Goal: Task Accomplishment & Management: Use online tool/utility

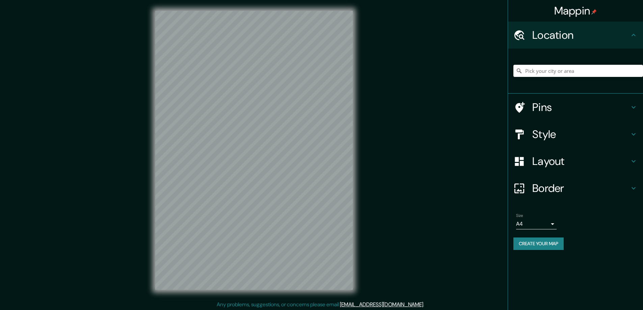
click at [544, 133] on h4 "Style" at bounding box center [580, 134] width 97 height 13
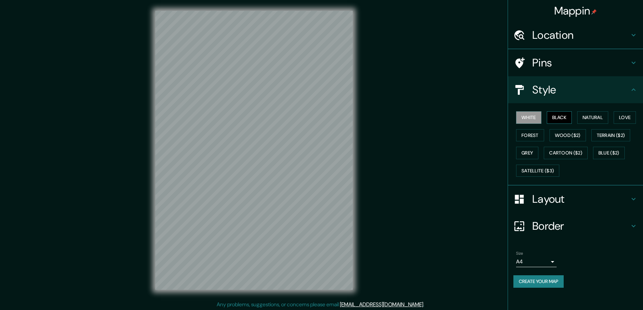
click at [559, 118] on button "Black" at bounding box center [559, 117] width 25 height 12
click at [558, 115] on button "Black" at bounding box center [559, 117] width 25 height 12
click at [564, 200] on h4 "Layout" at bounding box center [580, 198] width 97 height 13
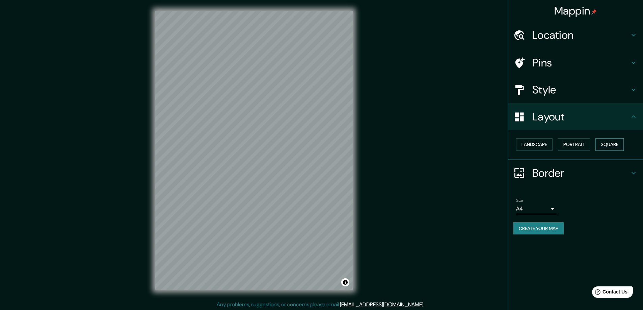
click at [616, 143] on button "Square" at bounding box center [609, 144] width 28 height 12
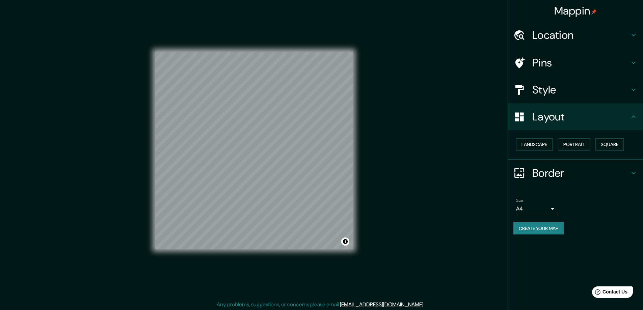
click at [553, 209] on body "Mappin Location Pins Style Layout Landscape Portrait Square Border Choose a bor…" at bounding box center [321, 155] width 643 height 310
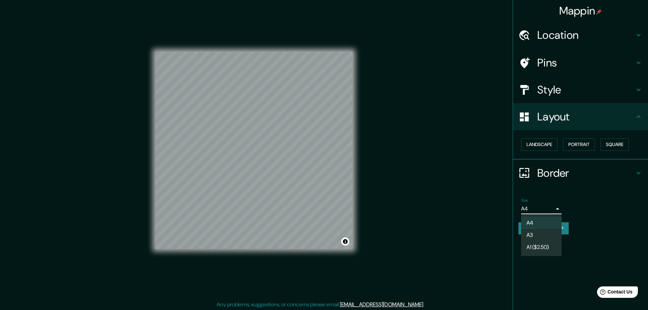
click at [531, 234] on li "A3" at bounding box center [541, 235] width 40 height 12
type input "a4"
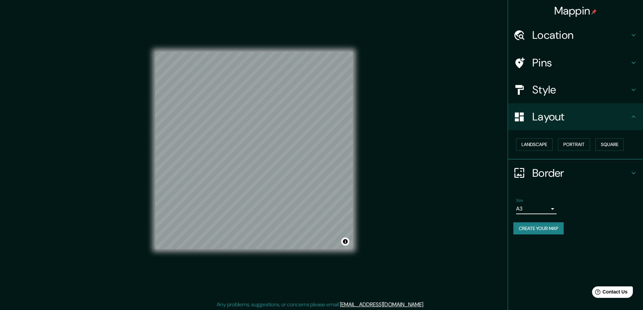
click at [546, 35] on h4 "Location" at bounding box center [580, 34] width 97 height 13
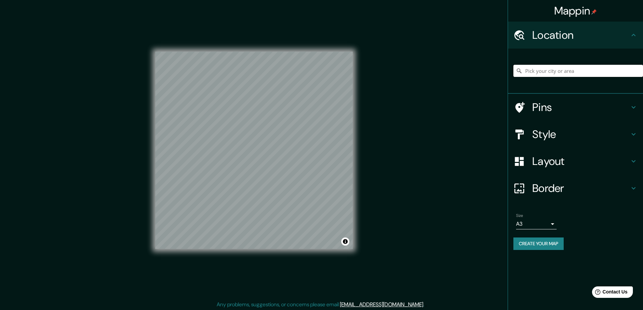
paste input "[STREET_ADDRESS]"
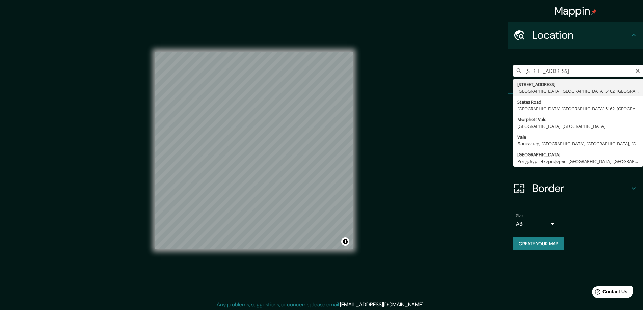
type input "[STREET_ADDRESS]"
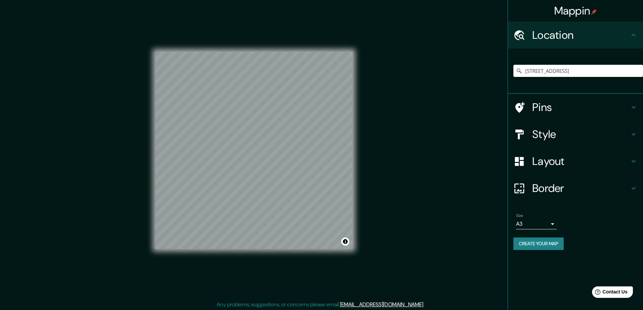
click at [526, 244] on button "Create your map" at bounding box center [538, 244] width 50 height 12
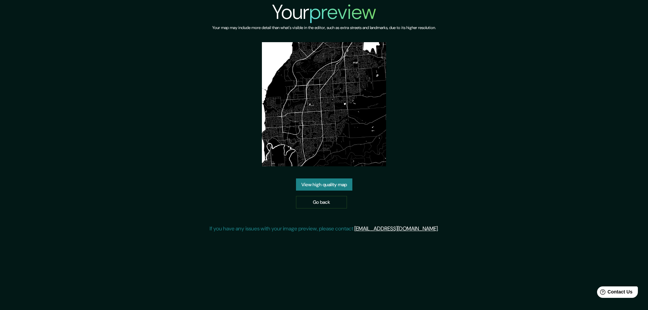
click at [311, 183] on link "View high quality map" at bounding box center [324, 185] width 56 height 12
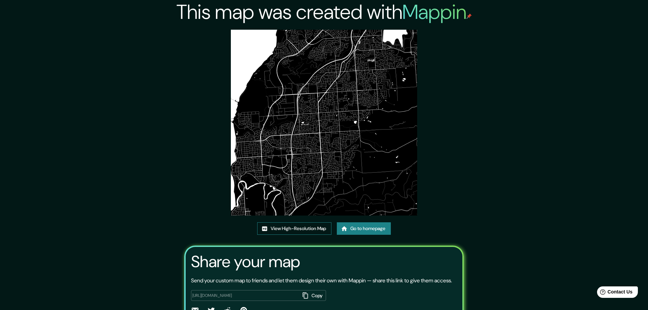
click at [291, 225] on link "View High-Resolution Map" at bounding box center [294, 228] width 74 height 12
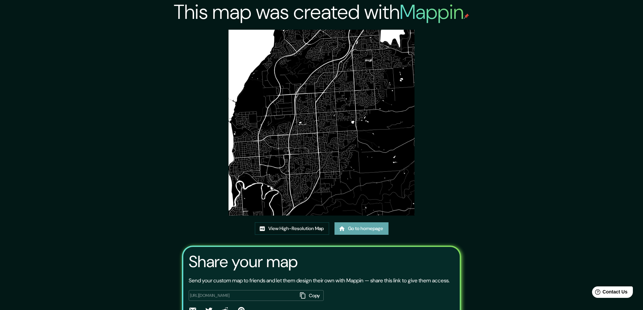
click at [356, 226] on link "Go to homepage" at bounding box center [361, 228] width 54 height 12
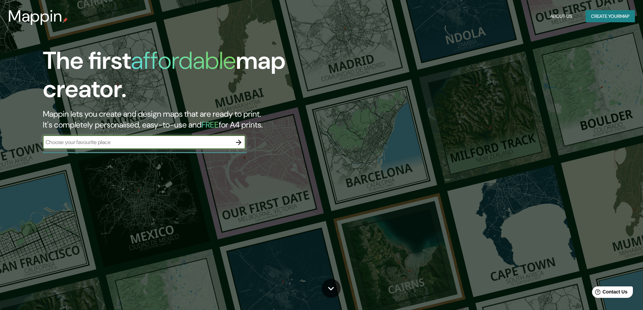
click at [239, 142] on icon "button" at bounding box center [238, 142] width 5 height 5
